Goal: Task Accomplishment & Management: Manage account settings

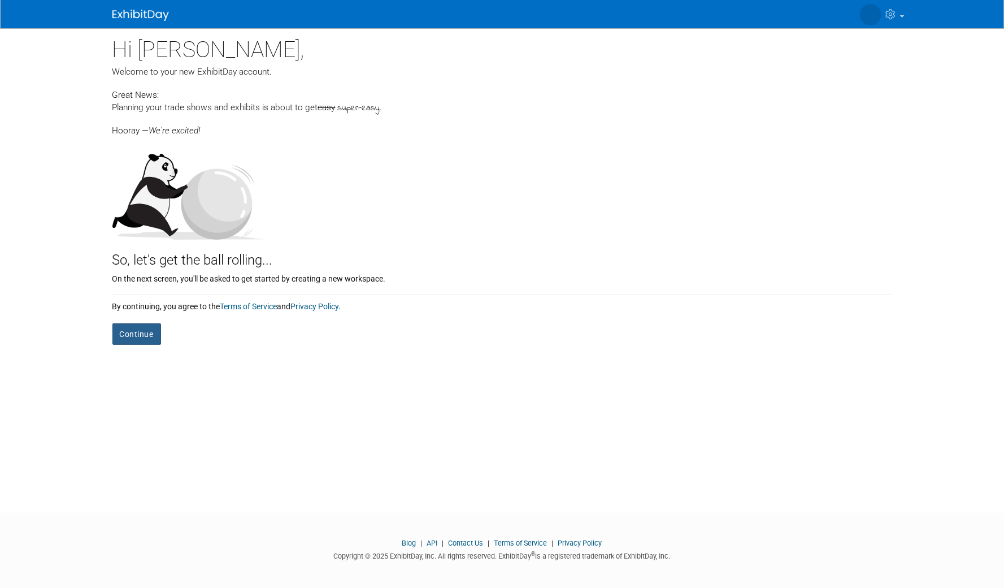
click at [142, 334] on button "Continue" at bounding box center [136, 333] width 49 height 21
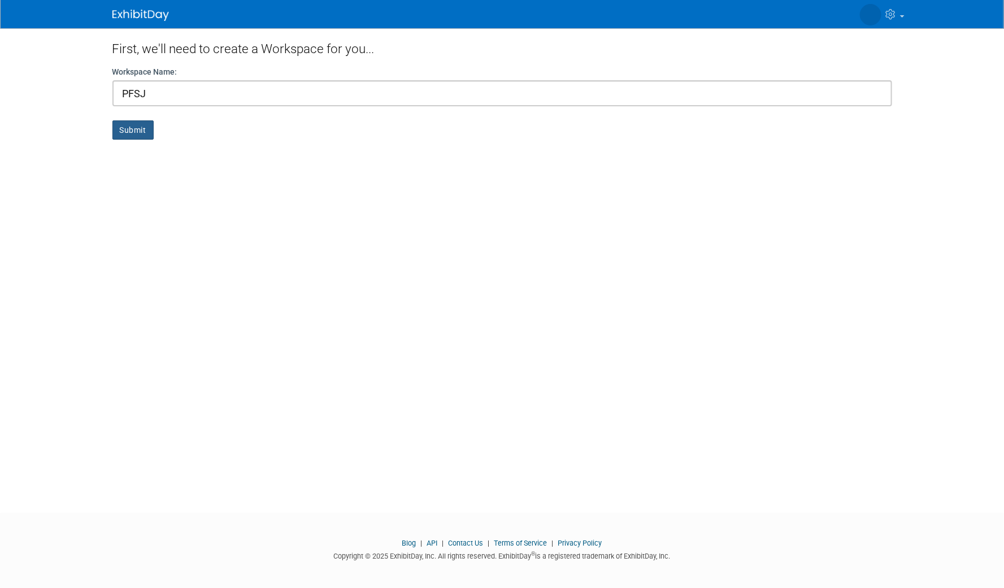
type input "PFSJ"
click at [122, 133] on button "Submit" at bounding box center [132, 129] width 41 height 19
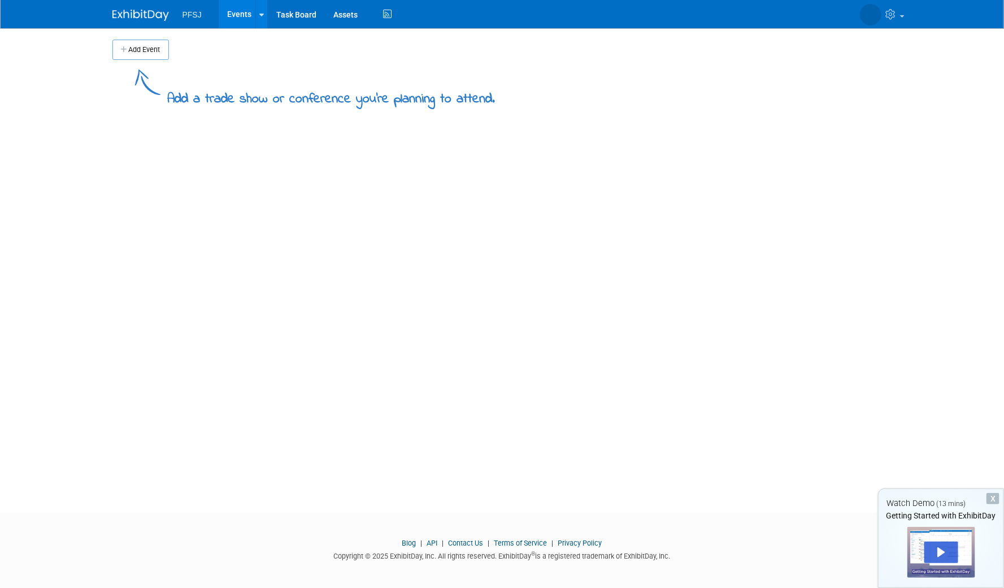
click at [151, 60] on div "Add a trade show or conference you're planning to attend." at bounding box center [502, 84] width 780 height 49
click at [150, 50] on button "Add Event" at bounding box center [140, 50] width 57 height 20
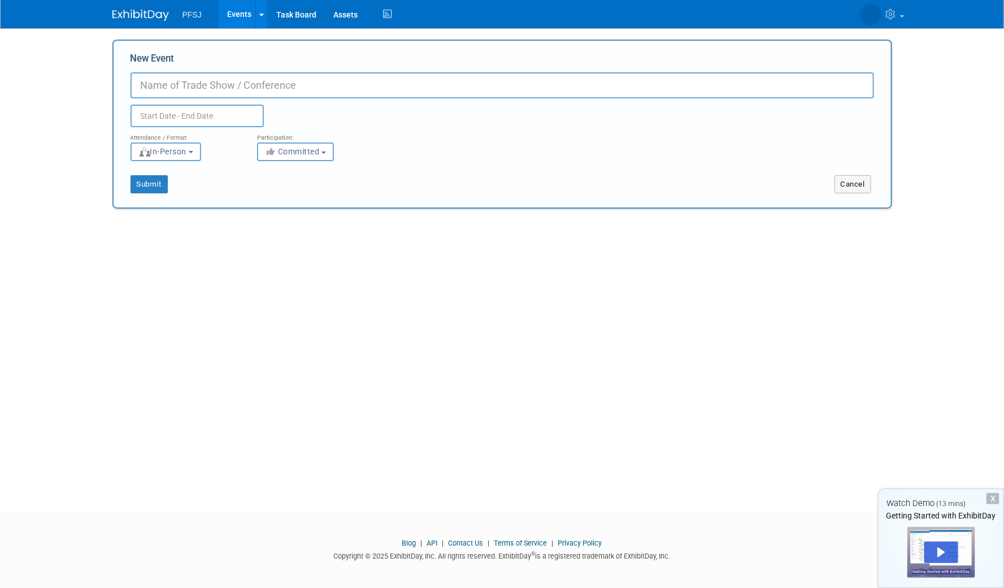
click at [176, 80] on input "New Event" at bounding box center [503, 85] width 744 height 26
type input "PFSJ2025"
click at [159, 183] on button "Submit" at bounding box center [149, 184] width 37 height 18
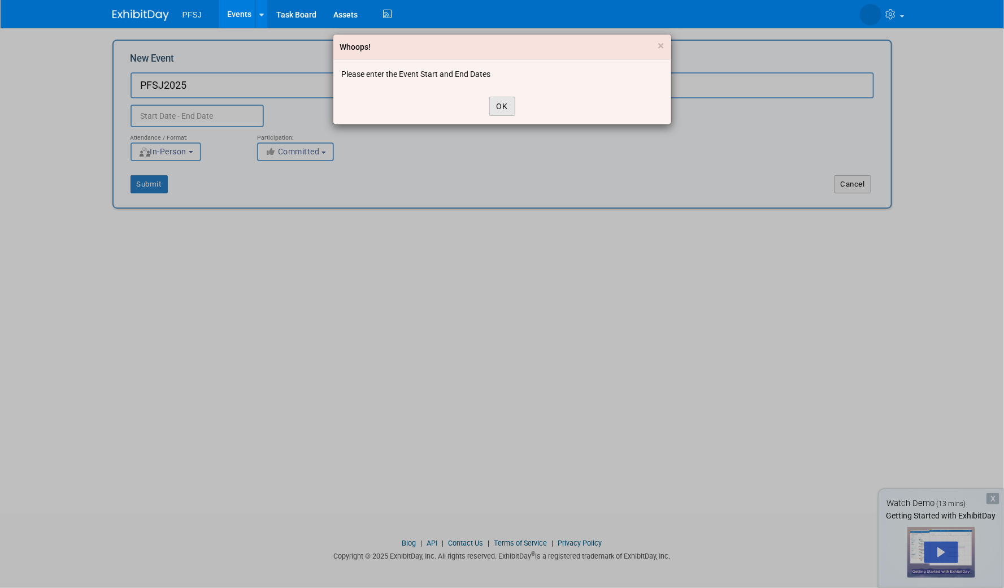
click at [504, 104] on button "OK" at bounding box center [502, 106] width 26 height 19
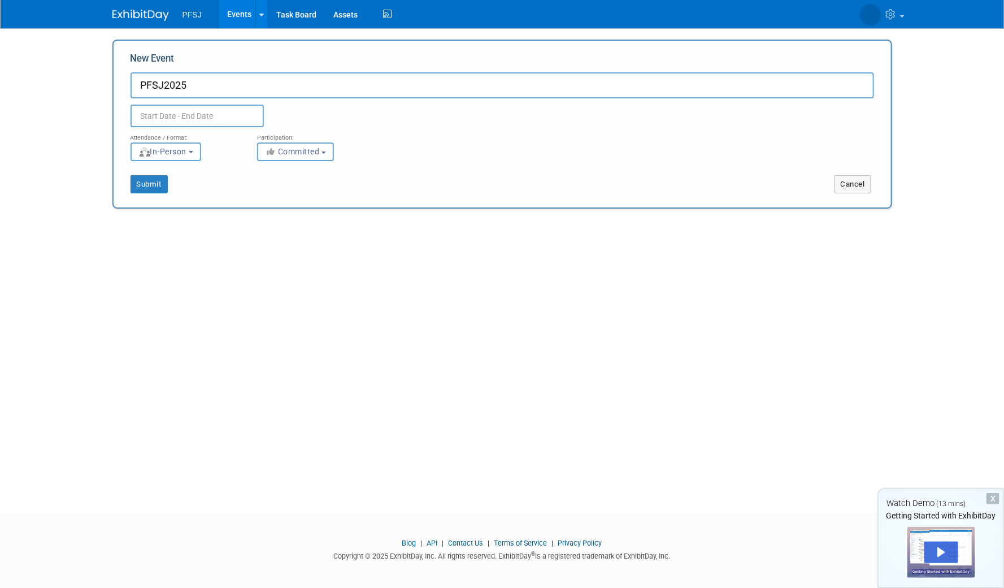
click at [157, 122] on body "PFSJ Events Add Event Bulk Upload Events Shareable Event Boards Task Board Asse…" at bounding box center [502, 294] width 1004 height 588
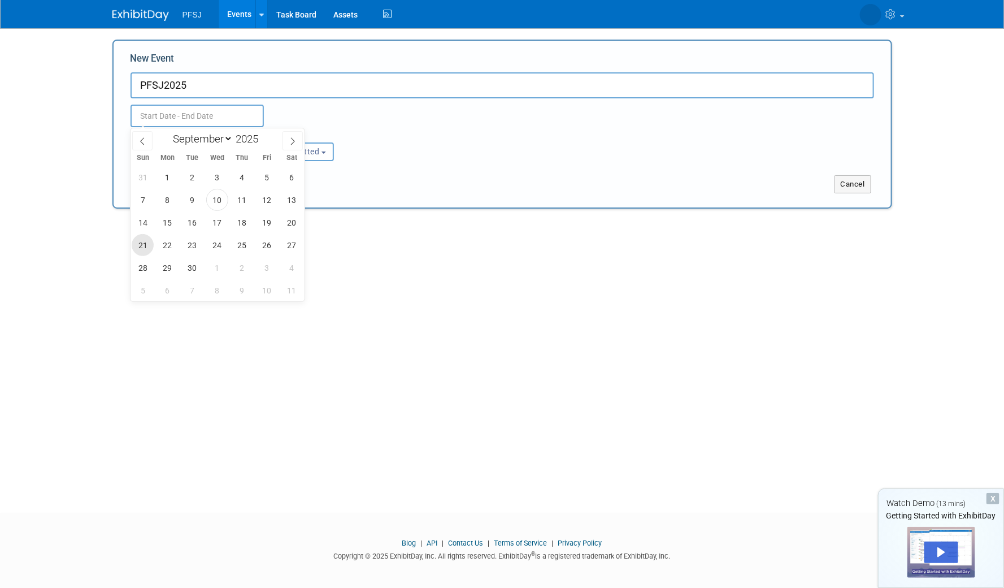
click at [135, 240] on span "21" at bounding box center [143, 245] width 22 height 22
type input "Sep 21, 2025 to Sep 21, 2025"
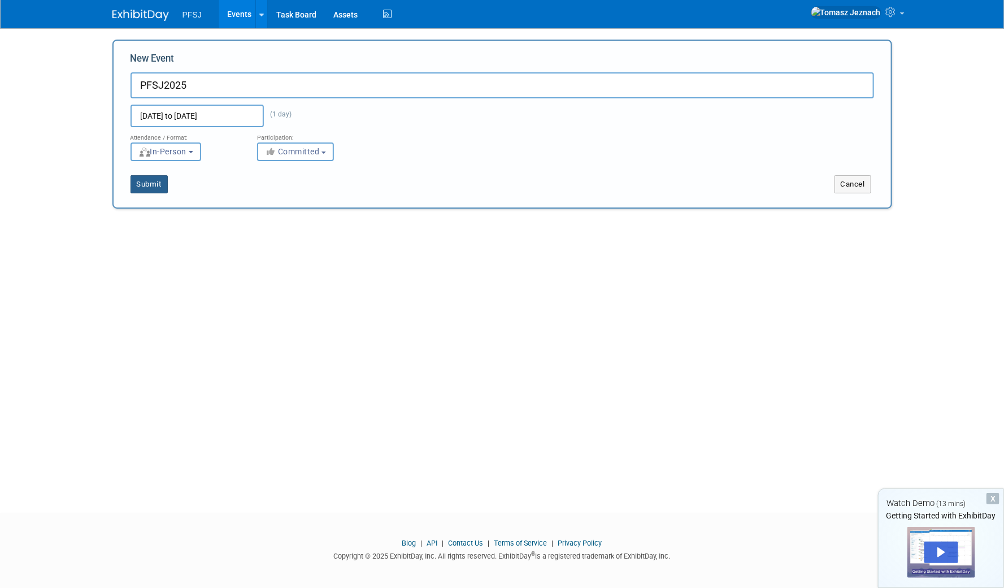
click at [149, 187] on button "Submit" at bounding box center [149, 184] width 37 height 18
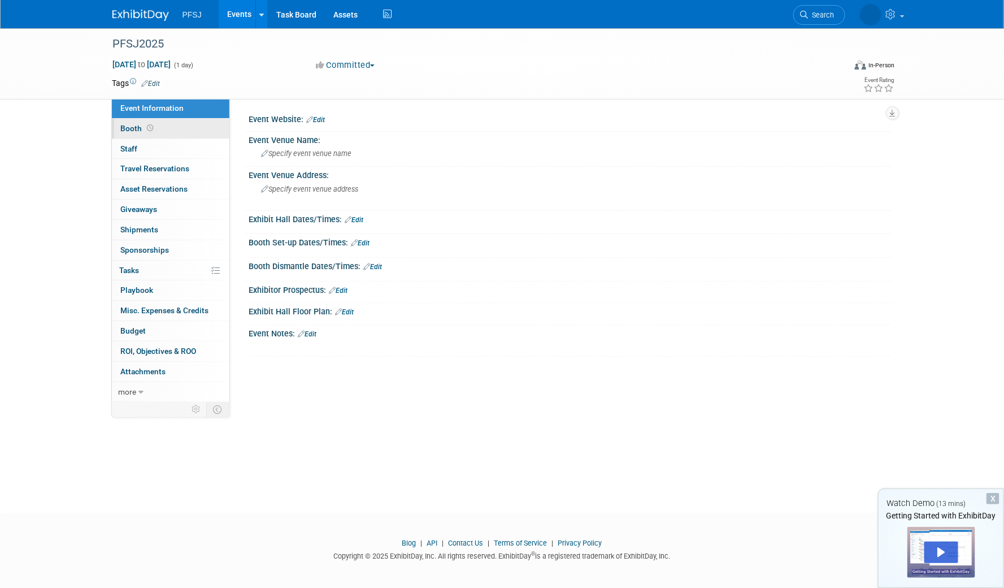
click at [180, 128] on link "Booth" at bounding box center [171, 129] width 118 height 20
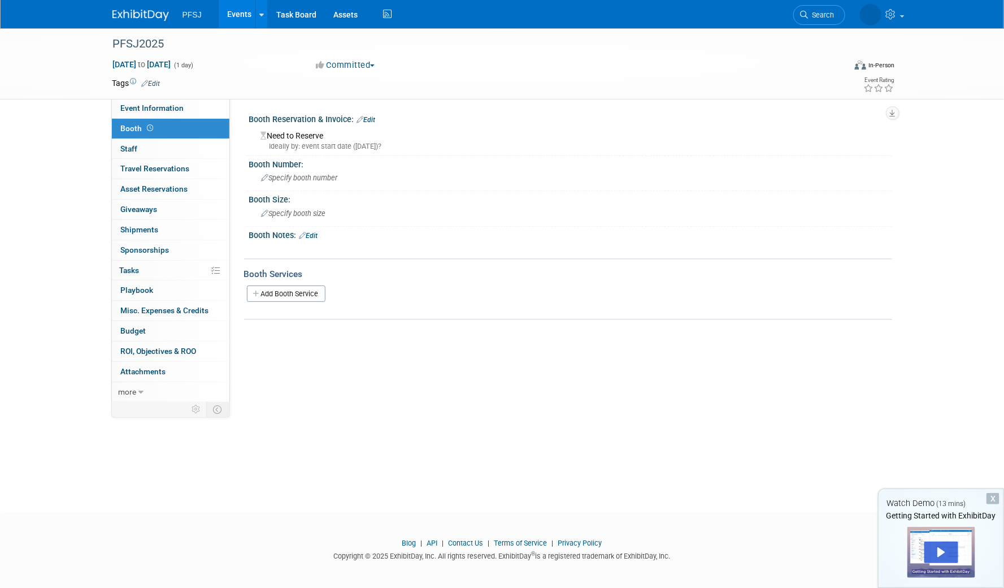
scroll to position [3, 0]
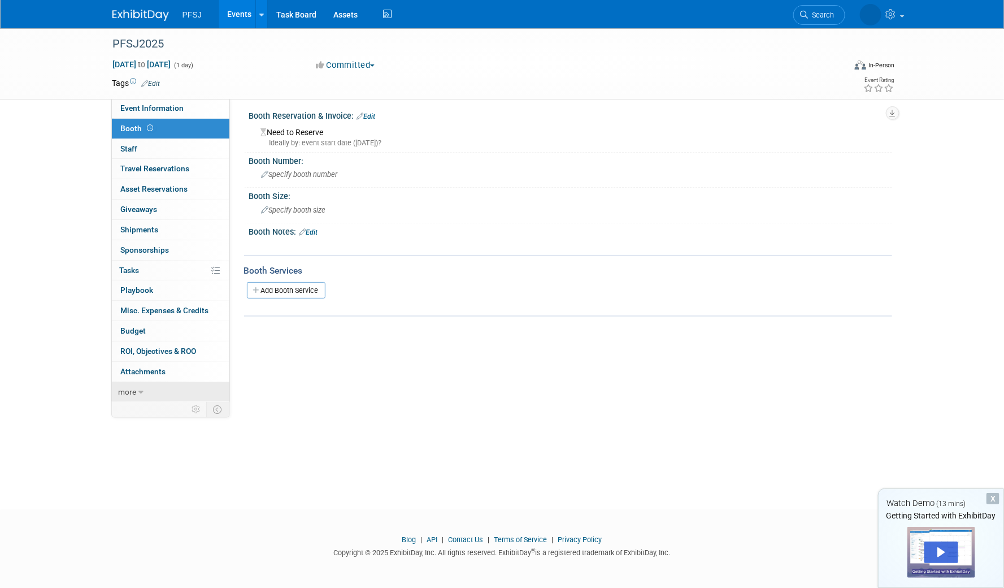
click at [131, 389] on span "more" at bounding box center [128, 391] width 18 height 9
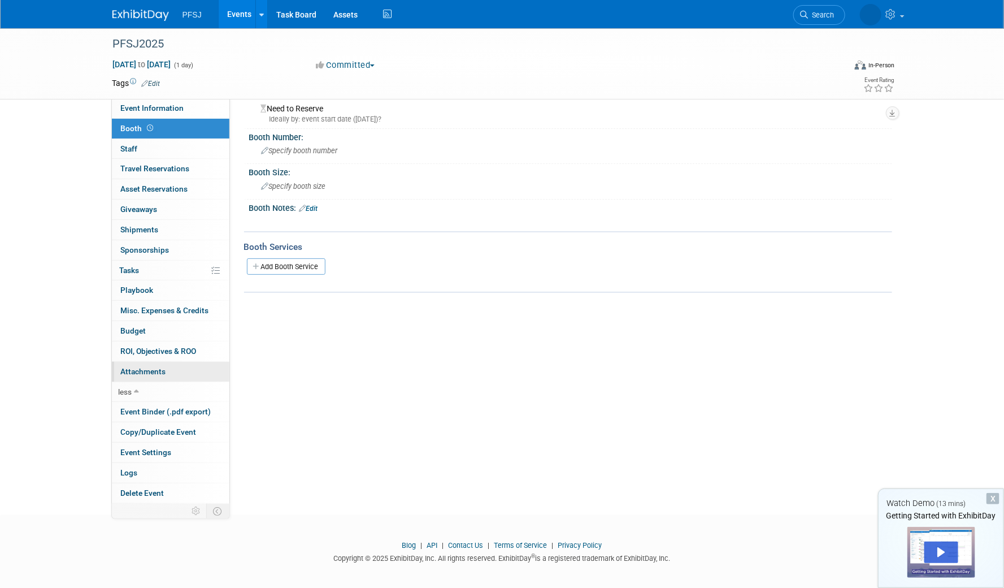
scroll to position [33, 0]
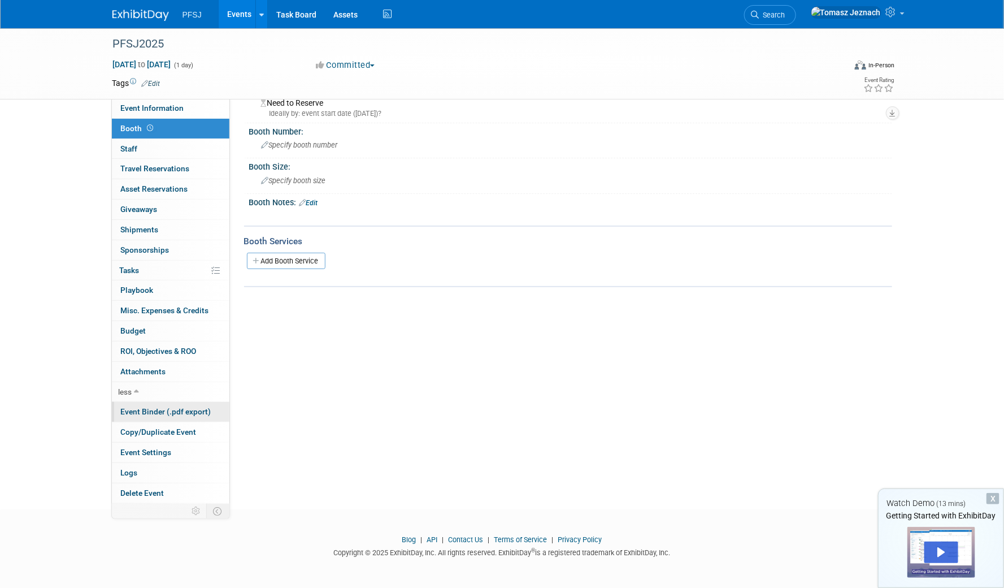
click at [188, 413] on span "Event Binder (.pdf export)" at bounding box center [166, 411] width 90 height 9
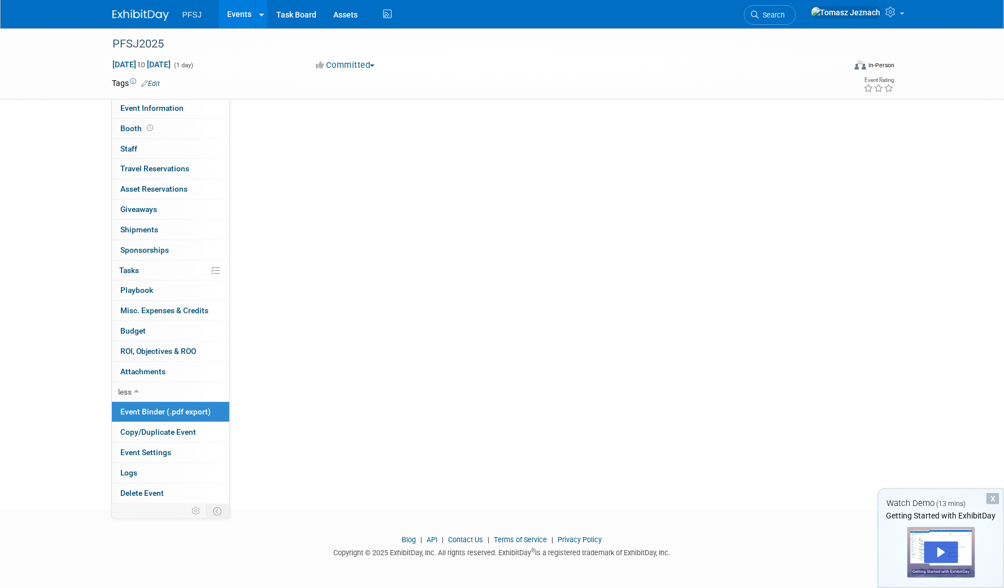
scroll to position [0, 0]
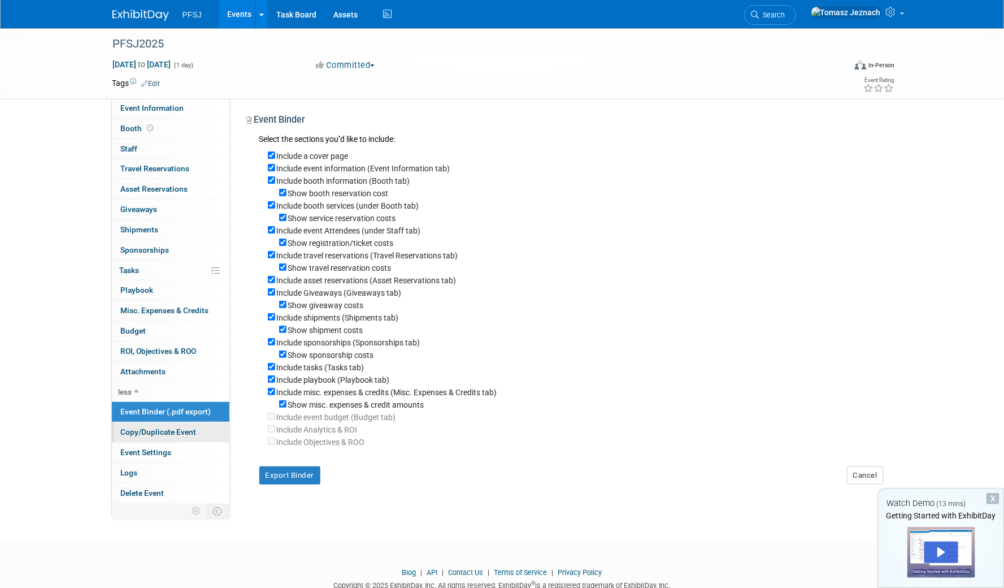
click at [188, 427] on span "Copy/Duplicate Event" at bounding box center [159, 431] width 76 height 9
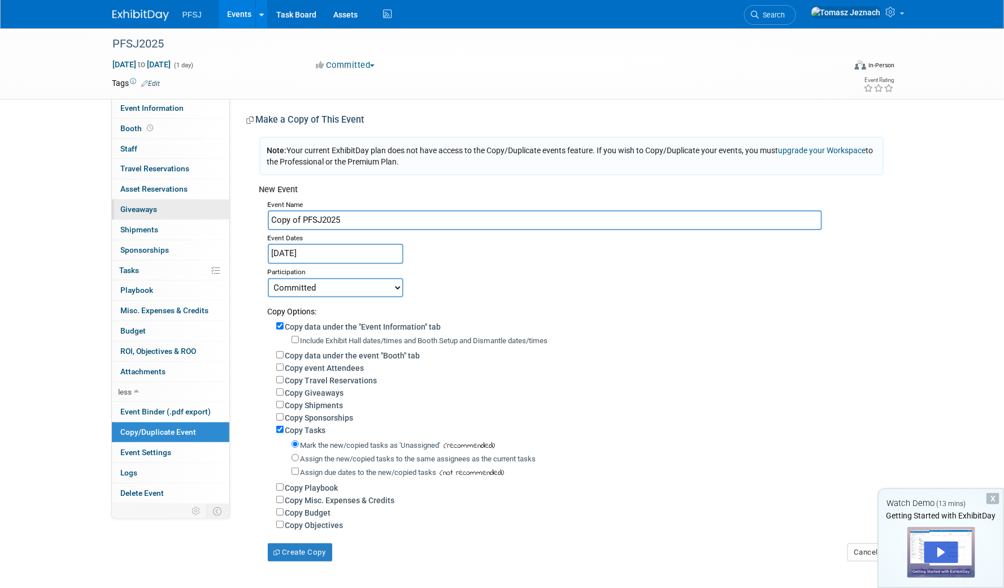
click at [159, 207] on link "0 Giveaways 0" at bounding box center [171, 210] width 118 height 20
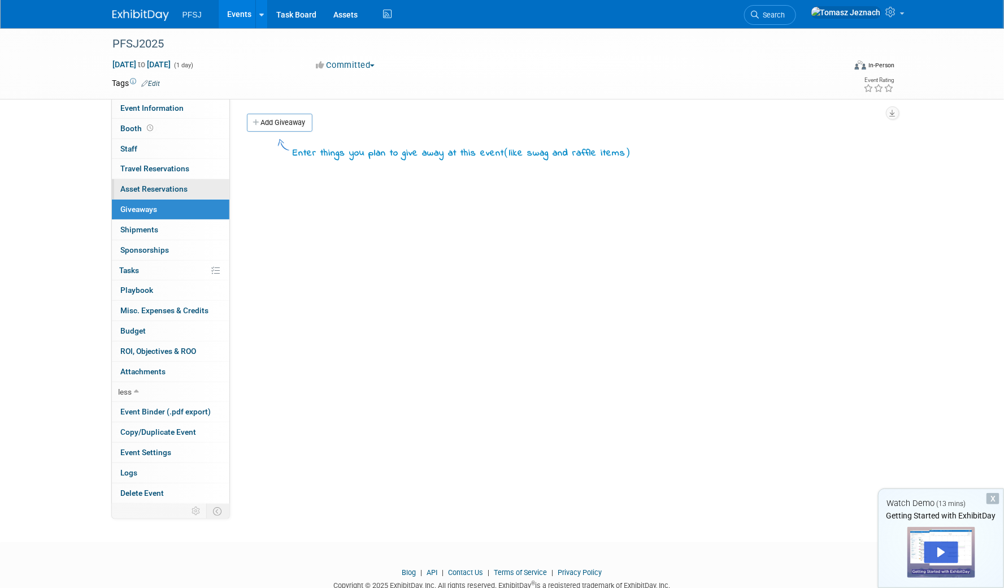
click at [154, 188] on span "Asset Reservations 0" at bounding box center [154, 188] width 67 height 9
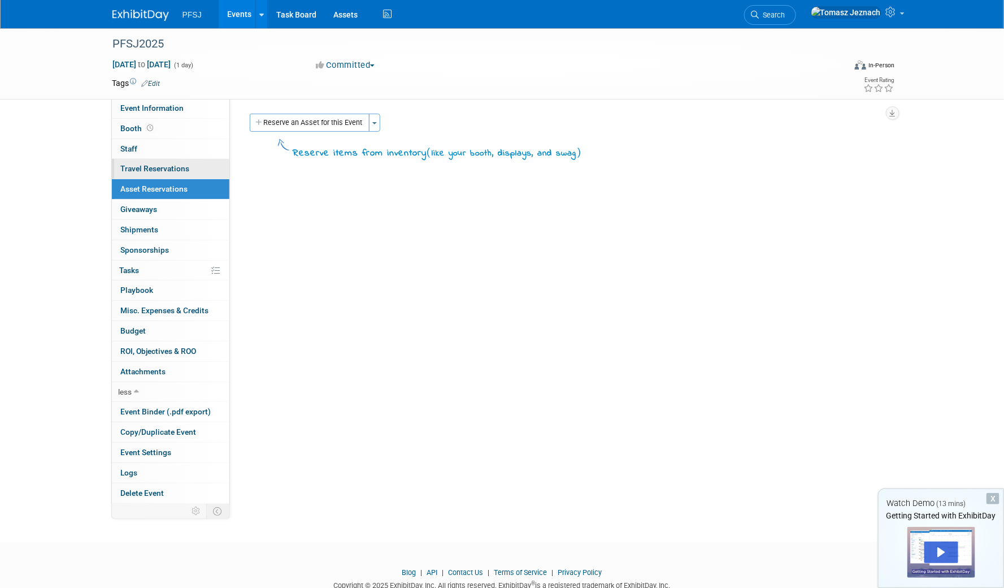
click at [149, 170] on span "Travel Reservations 0" at bounding box center [155, 168] width 69 height 9
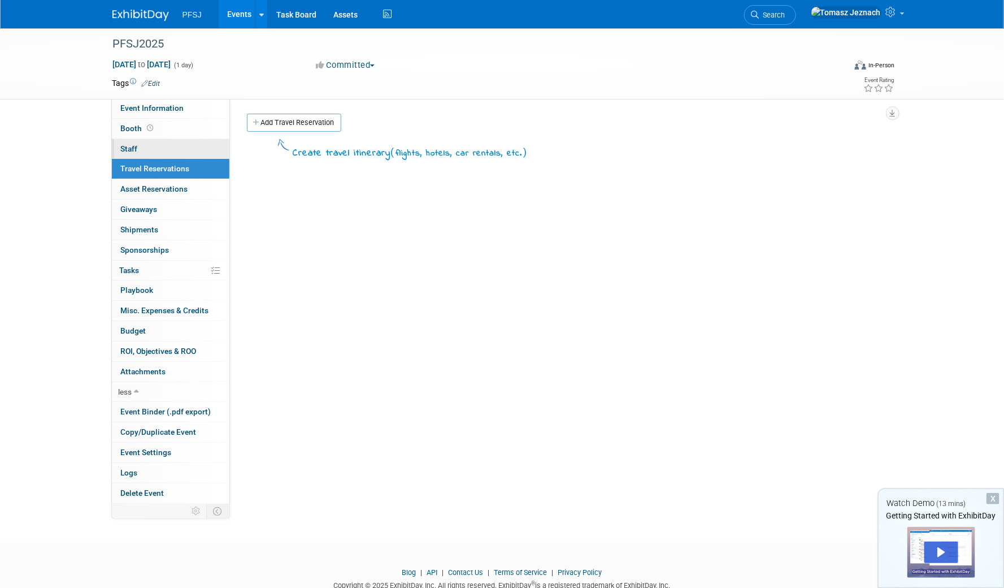
click at [141, 152] on link "0 Staff 0" at bounding box center [171, 149] width 118 height 20
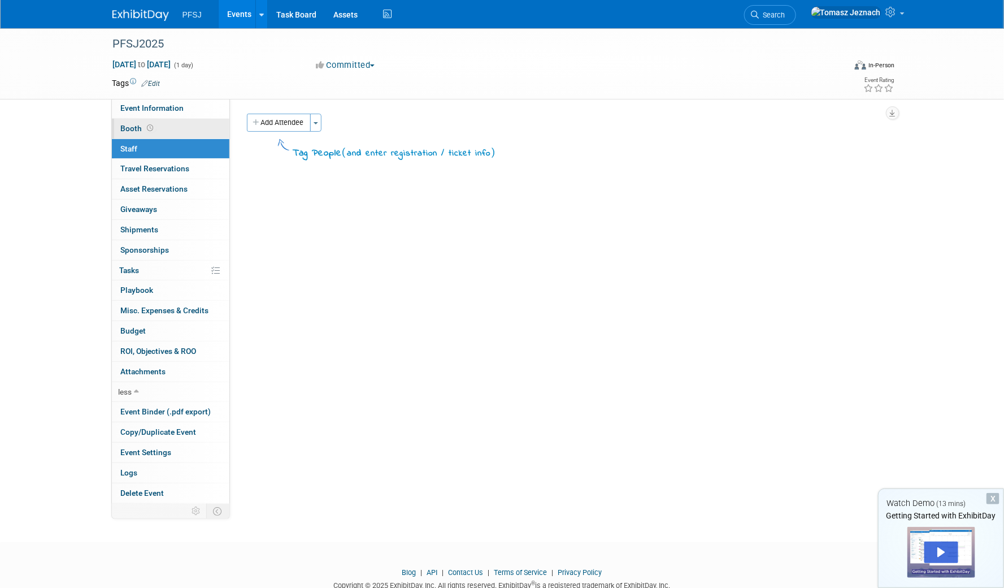
click at [132, 125] on span "Booth" at bounding box center [138, 128] width 35 height 9
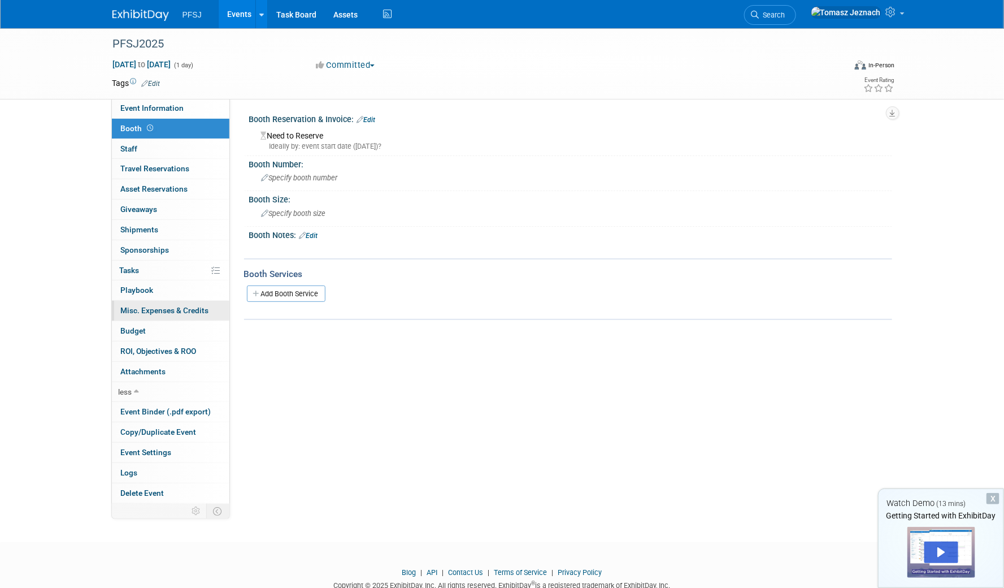
click at [132, 314] on link "0 Misc. Expenses & Credits 0" at bounding box center [171, 311] width 118 height 20
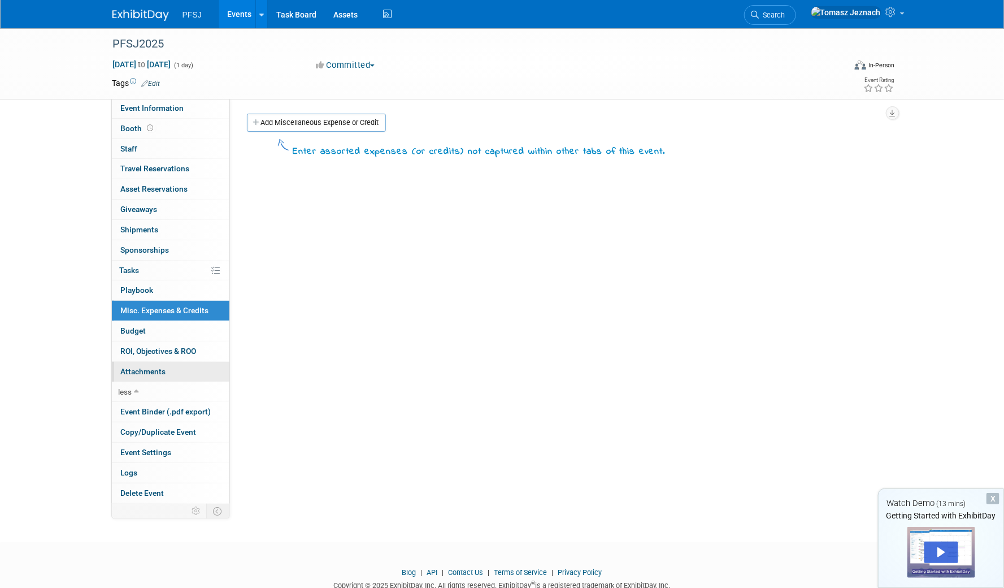
scroll to position [33, 0]
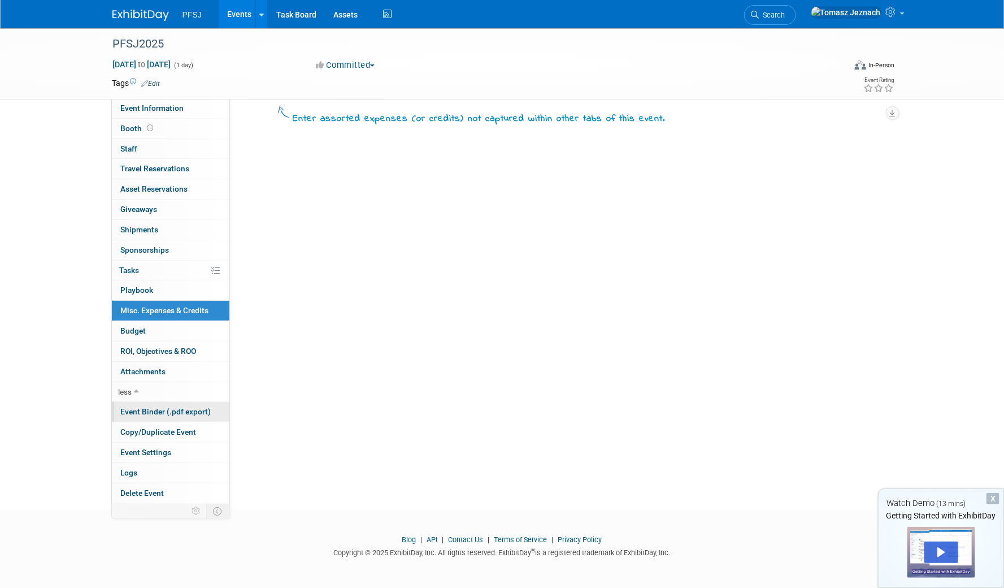
click at [161, 410] on span "Event Binder (.pdf export)" at bounding box center [166, 411] width 90 height 9
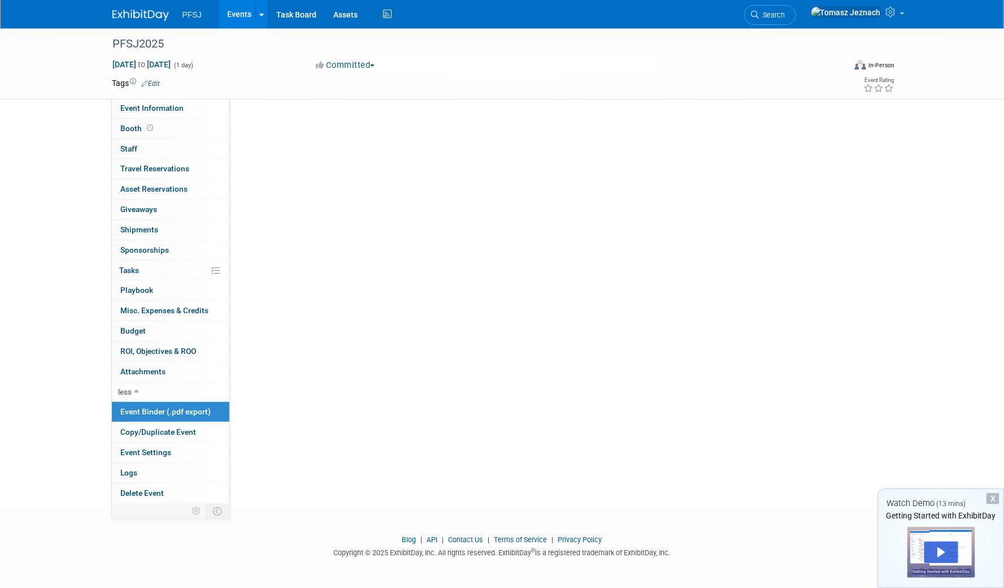
scroll to position [0, 0]
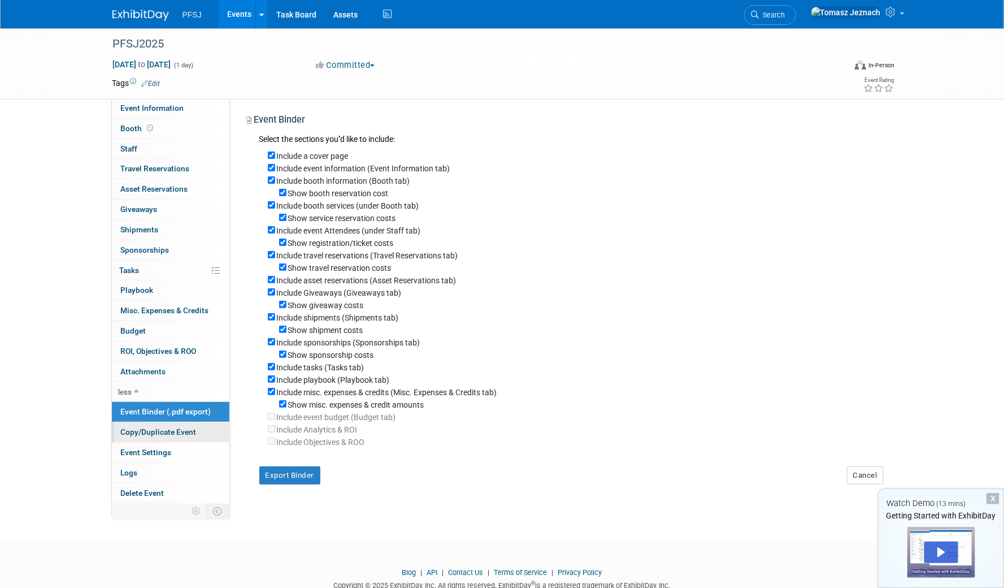
click at [169, 432] on span "Copy/Duplicate Event" at bounding box center [159, 431] width 76 height 9
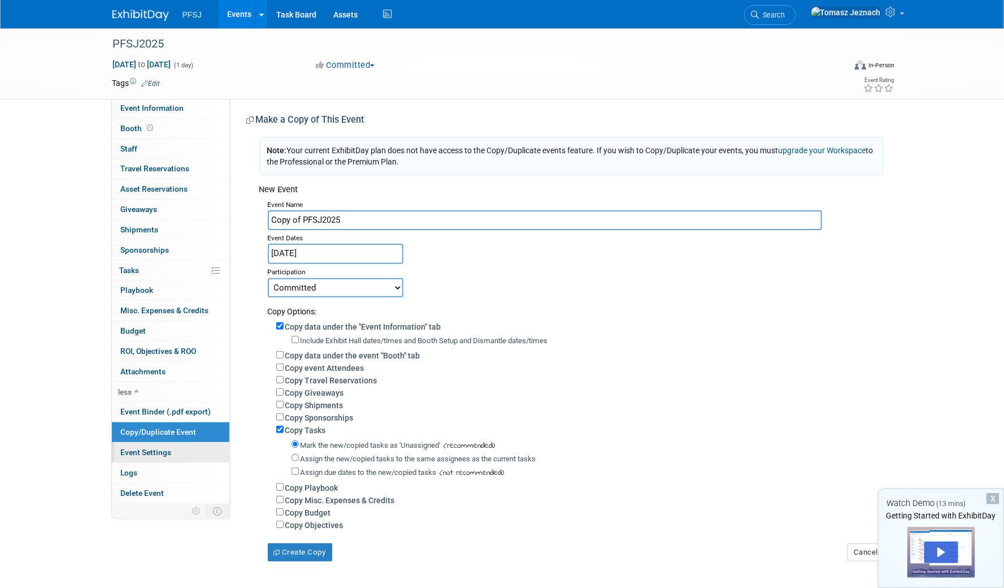
click at [169, 449] on span "Event Settings" at bounding box center [146, 452] width 51 height 9
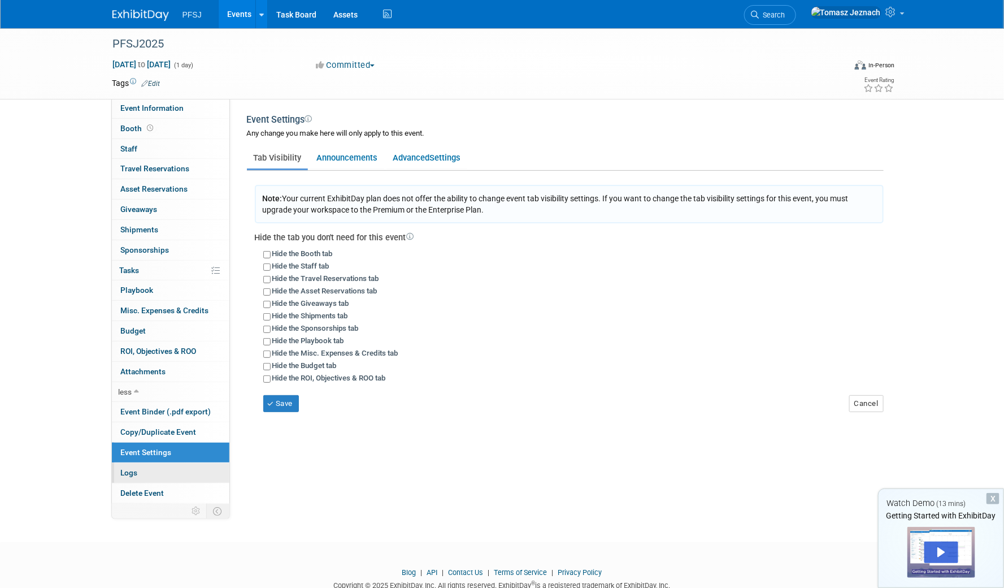
click at [172, 469] on link "Logs" at bounding box center [171, 473] width 118 height 20
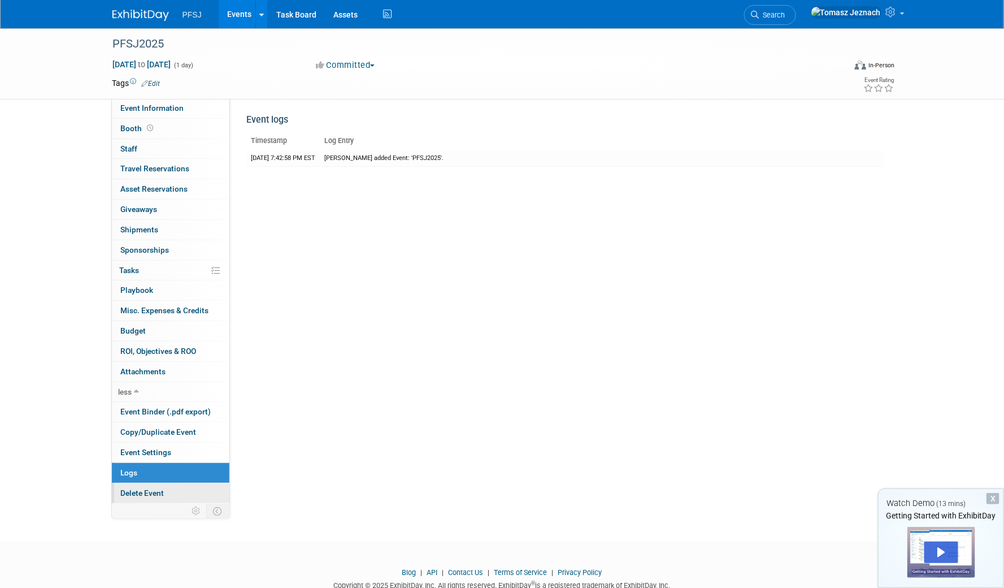
click at [179, 488] on link "Delete Event" at bounding box center [171, 493] width 118 height 20
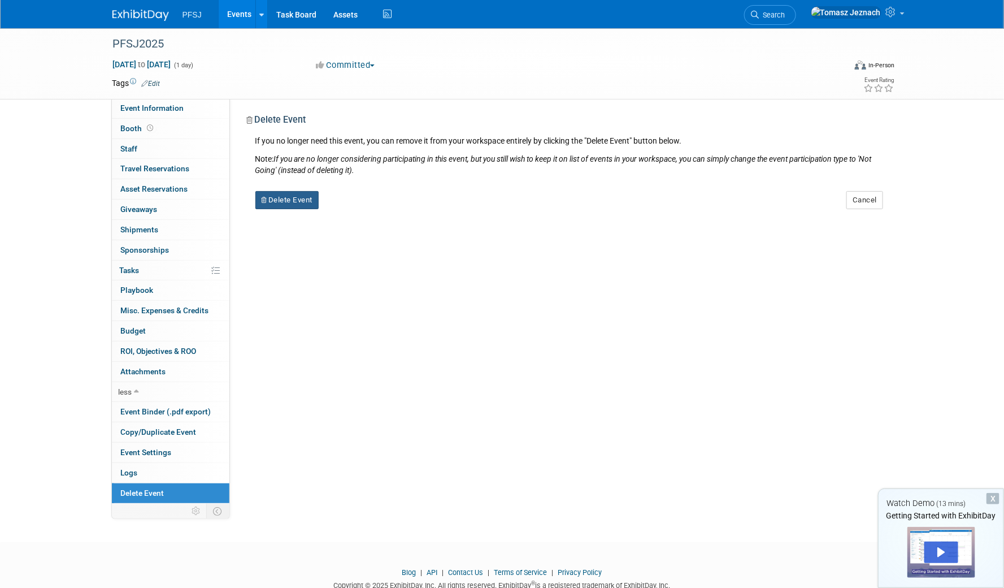
click at [293, 205] on button "Delete Event" at bounding box center [287, 200] width 64 height 18
click at [358, 210] on link "Yes" at bounding box center [358, 210] width 33 height 18
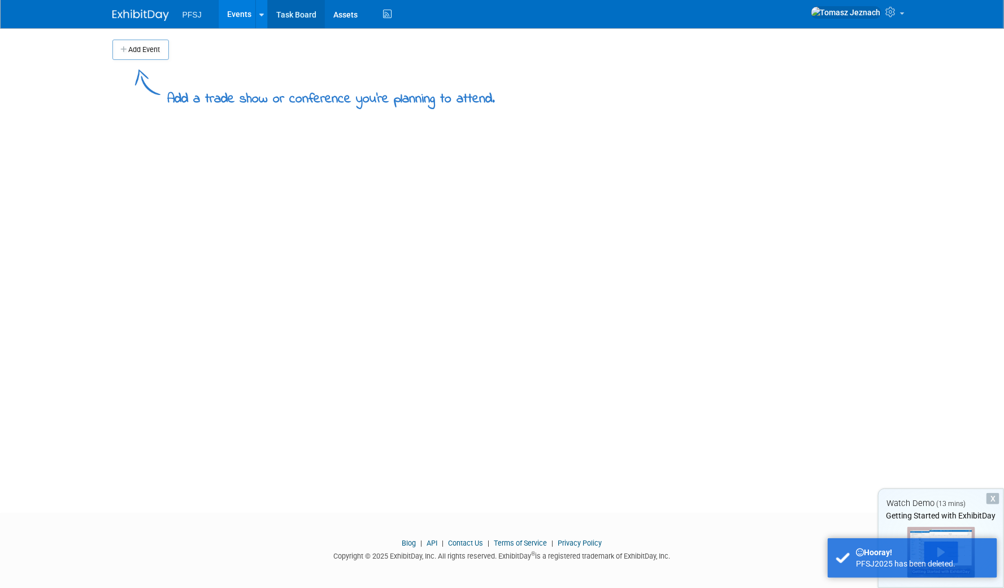
click at [298, 14] on link "Task Board" at bounding box center [296, 14] width 57 height 28
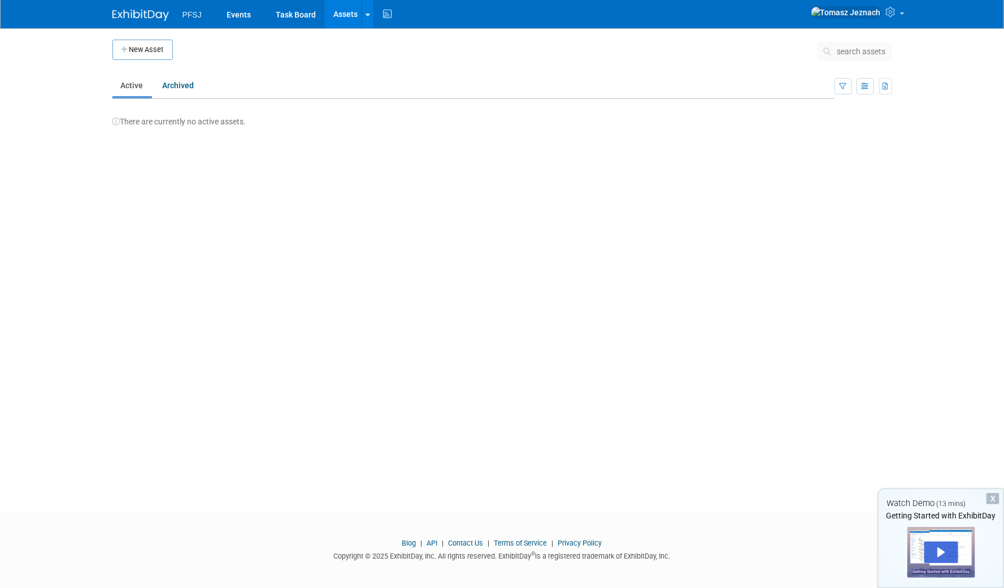
click at [195, 12] on span "PFSJ" at bounding box center [192, 14] width 19 height 9
click at [140, 15] on img at bounding box center [140, 15] width 57 height 11
